Goal: Task Accomplishment & Management: Use online tool/utility

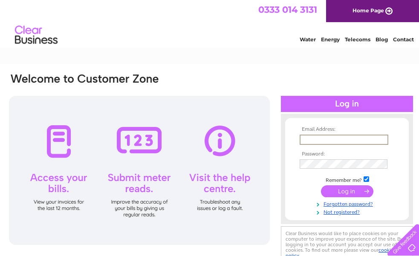
click at [312, 141] on input "text" at bounding box center [344, 140] width 89 height 10
type input "frankgt@btconnect.com"
click at [348, 186] on input "submit" at bounding box center [347, 191] width 52 height 12
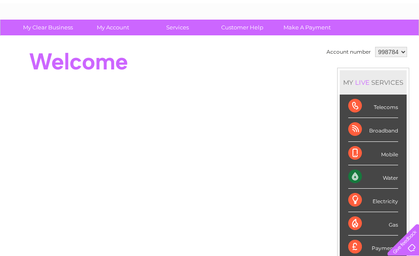
scroll to position [43, 0]
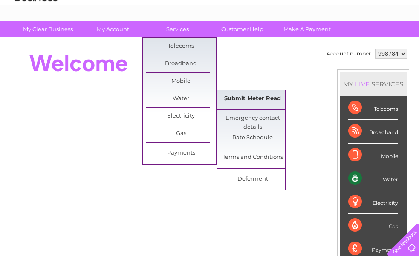
click at [240, 94] on link "Submit Meter Read" at bounding box center [252, 98] width 70 height 17
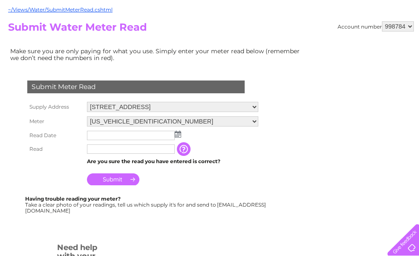
scroll to position [85, 0]
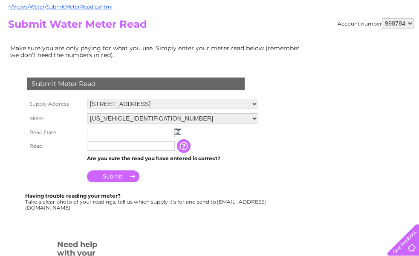
click at [103, 130] on input "text" at bounding box center [131, 132] width 88 height 9
click at [176, 132] on img at bounding box center [178, 131] width 6 height 7
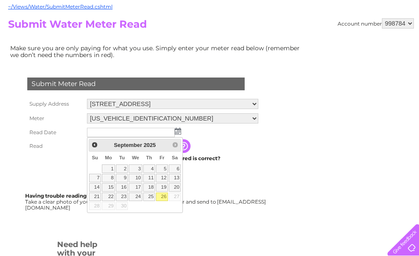
click at [161, 195] on link "26" at bounding box center [162, 197] width 12 height 9
type input "[DATE]"
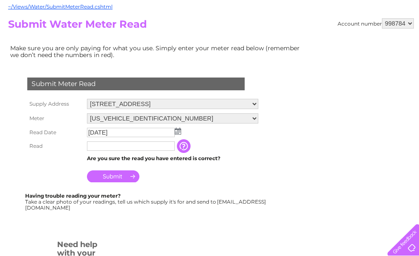
click at [108, 150] on input "text" at bounding box center [131, 145] width 88 height 9
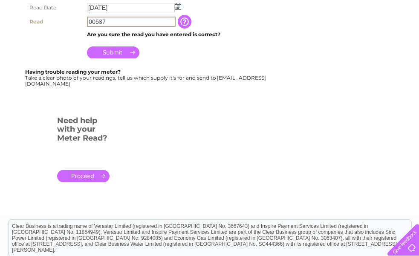
scroll to position [213, 0]
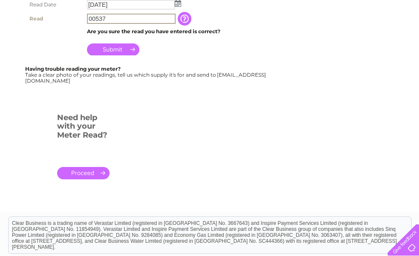
type input "00537"
click at [122, 46] on input "Submit" at bounding box center [113, 49] width 52 height 12
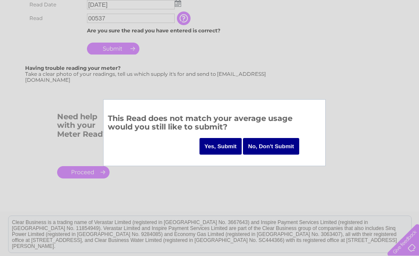
click at [220, 144] on input "Yes, Submit" at bounding box center [220, 146] width 43 height 17
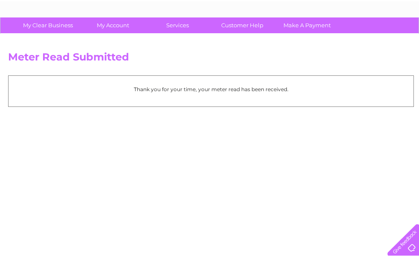
scroll to position [43, 0]
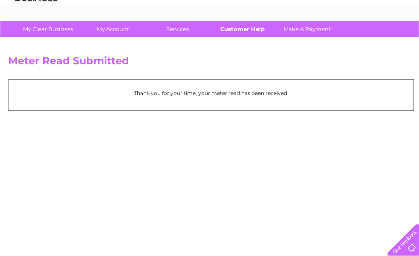
click at [251, 27] on link "Customer Help" at bounding box center [242, 29] width 70 height 16
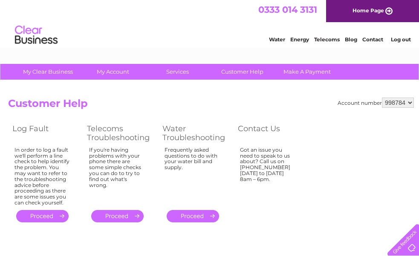
click at [405, 37] on link "Log out" at bounding box center [401, 39] width 20 height 6
